Goal: Navigation & Orientation: Understand site structure

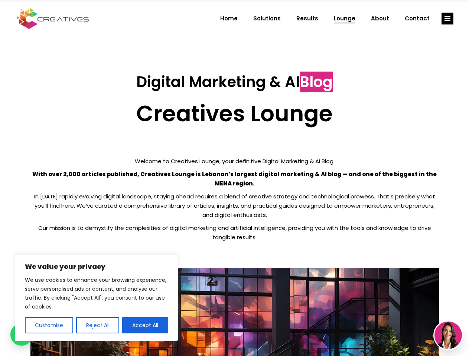
click at [234, 178] on p "With over 2,000 articles published, Creatives Lounge is Lebanon’s largest digit…" at bounding box center [234, 179] width 408 height 19
click at [49, 326] on button "Customise" at bounding box center [49, 325] width 48 height 16
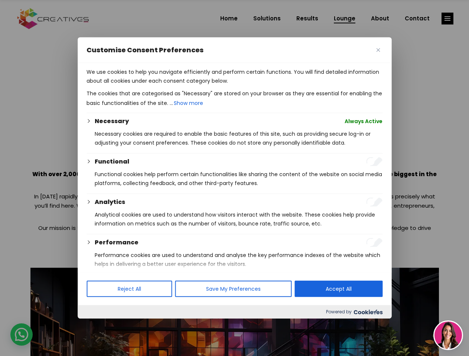
click at [97, 326] on div at bounding box center [234, 178] width 469 height 356
click at [145, 85] on p "We use cookies to help you navigate efficiently and perform certain functions. …" at bounding box center [234, 77] width 296 height 18
click at [447, 19] on div at bounding box center [234, 178] width 469 height 356
click at [448, 336] on img at bounding box center [447, 335] width 27 height 27
